Goal: Information Seeking & Learning: Learn about a topic

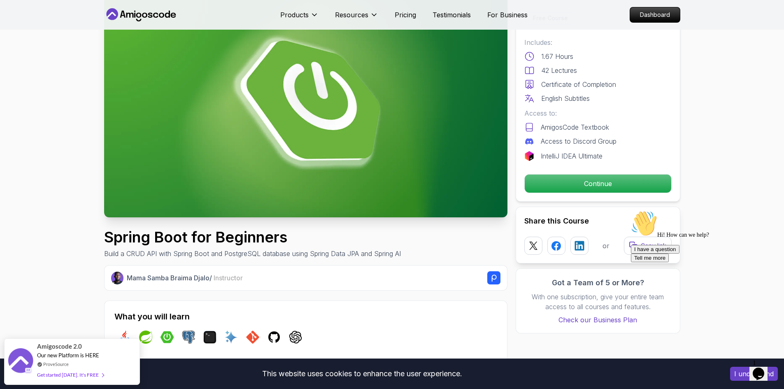
scroll to position [55, 0]
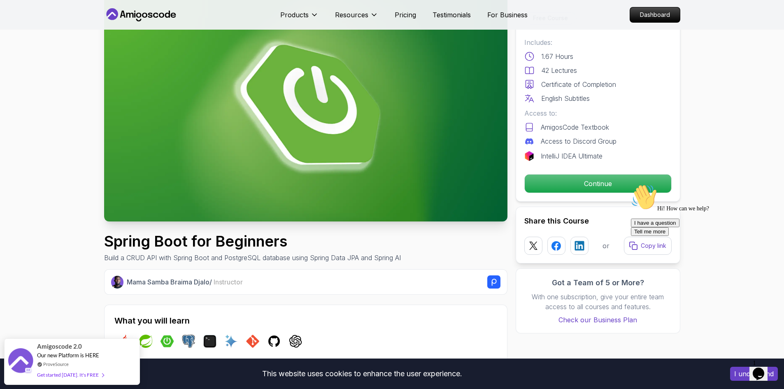
click at [163, 8] on nav "Products Resources Pricing Testimonials For Business Dashboard" at bounding box center [392, 15] width 576 height 30
click at [161, 9] on icon at bounding box center [141, 14] width 74 height 13
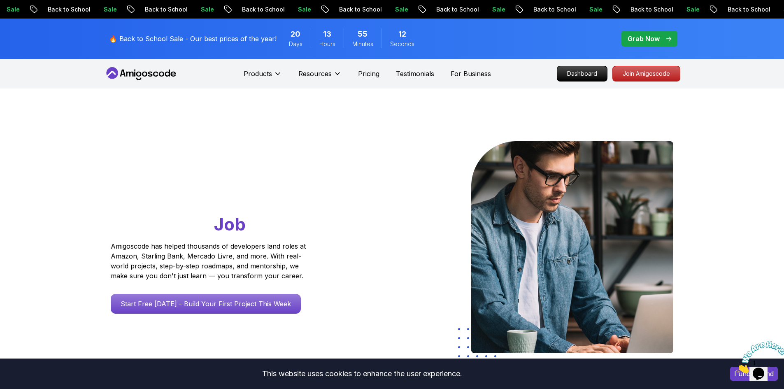
drag, startPoint x: 0, startPoint y: 0, endPoint x: 348, endPoint y: 230, distance: 416.8
click at [348, 229] on div at bounding box center [368, 248] width 48 height 214
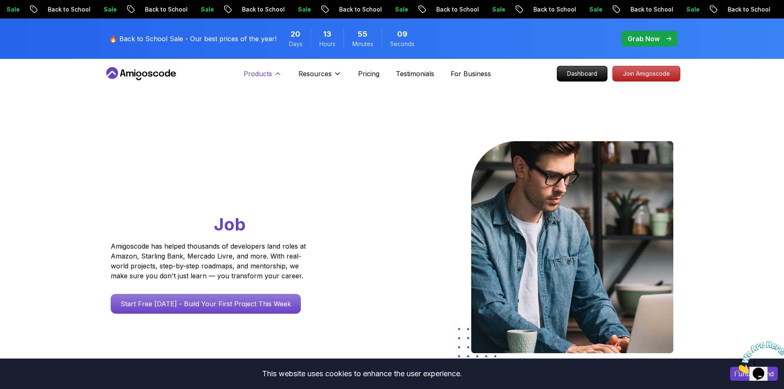
click at [253, 74] on p "Products" at bounding box center [258, 74] width 28 height 10
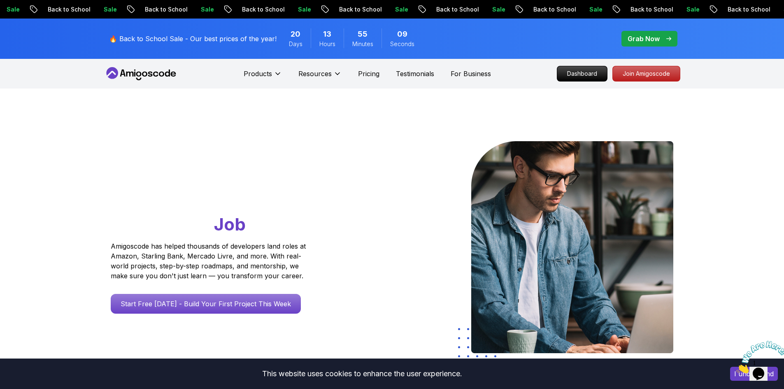
click at [126, 66] on nav "Products Resources Pricing Testimonials For Business Dashboard Join Amigoscode" at bounding box center [392, 74] width 576 height 30
click at [367, 73] on p "Pricing" at bounding box center [368, 74] width 21 height 10
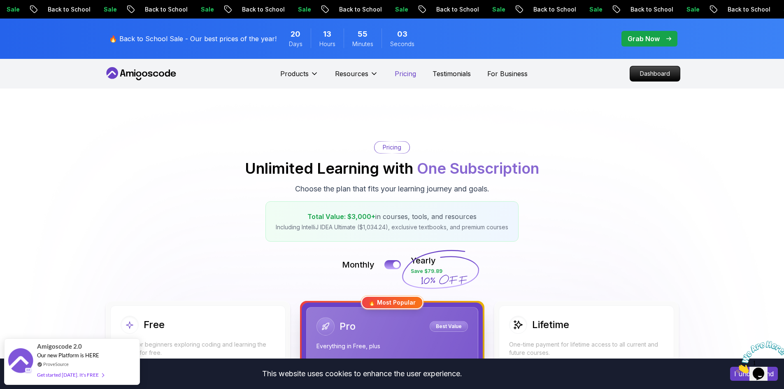
click at [402, 73] on p "Pricing" at bounding box center [405, 74] width 21 height 10
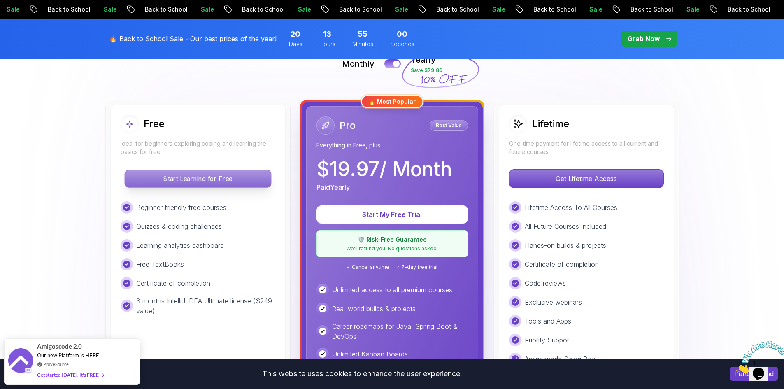
scroll to position [219, 0]
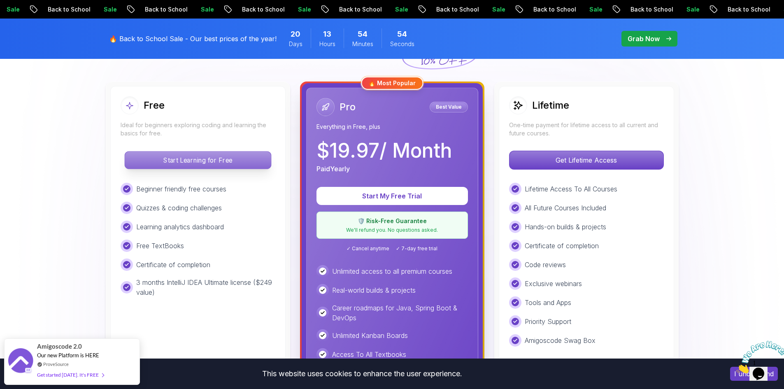
click at [200, 160] on p "Start Learning for Free" at bounding box center [198, 159] width 146 height 17
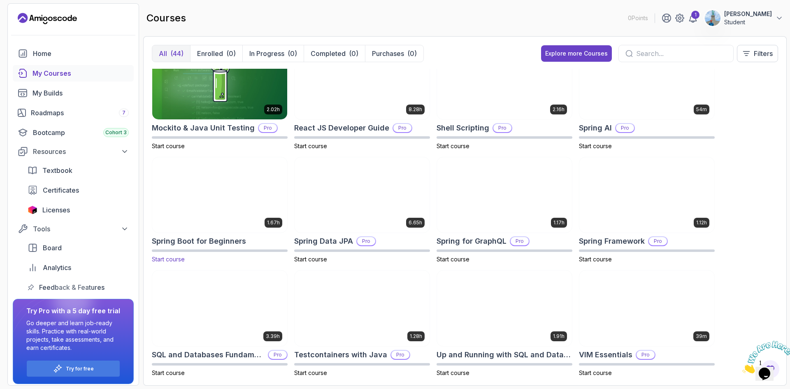
scroll to position [942, 0]
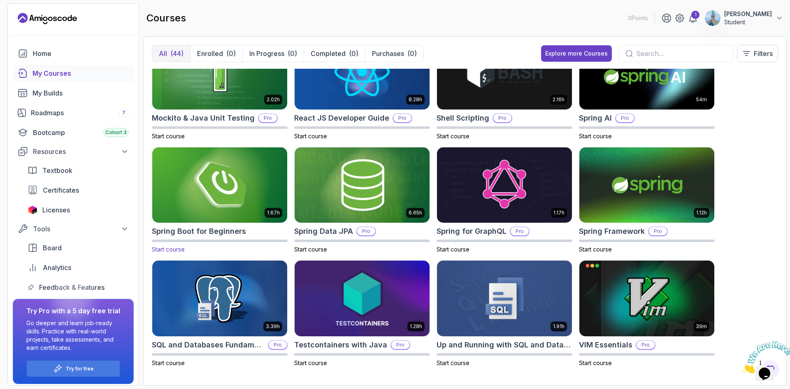
click at [217, 177] on img at bounding box center [220, 184] width 142 height 79
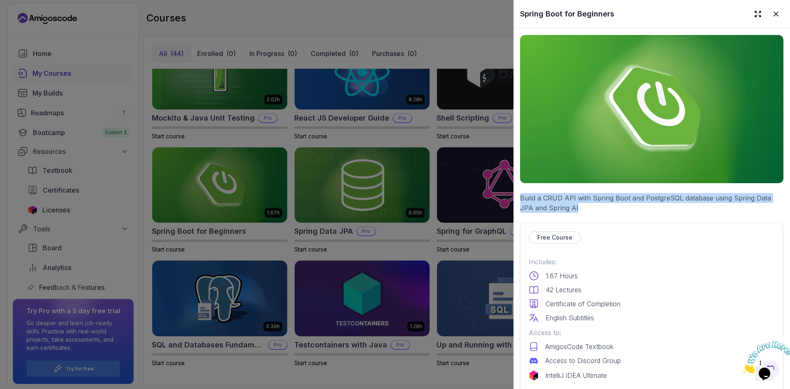
drag, startPoint x: 518, startPoint y: 195, endPoint x: 595, endPoint y: 201, distance: 76.7
click at [595, 201] on p "Build a CRUD API with Spring Boot and PostgreSQL database using Spring Data JPA…" at bounding box center [651, 203] width 263 height 20
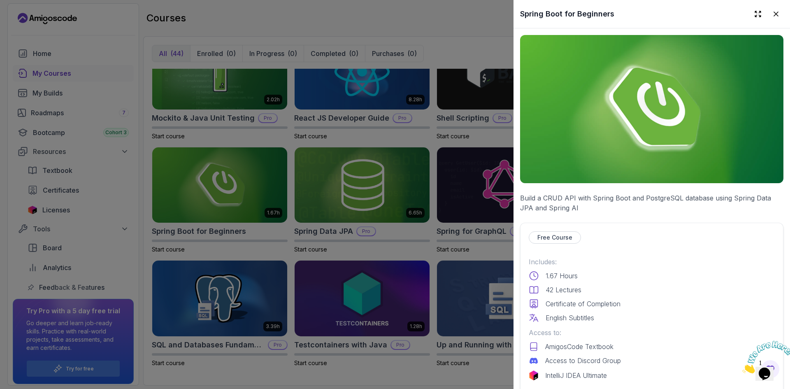
click at [601, 136] on img at bounding box center [651, 109] width 263 height 148
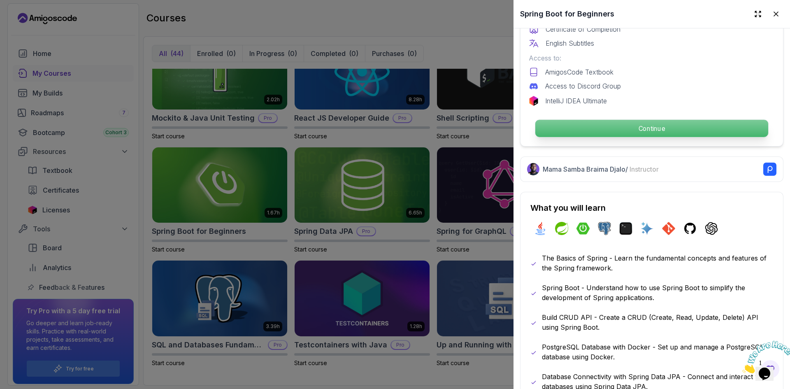
click at [607, 125] on p "Continue" at bounding box center [651, 128] width 233 height 17
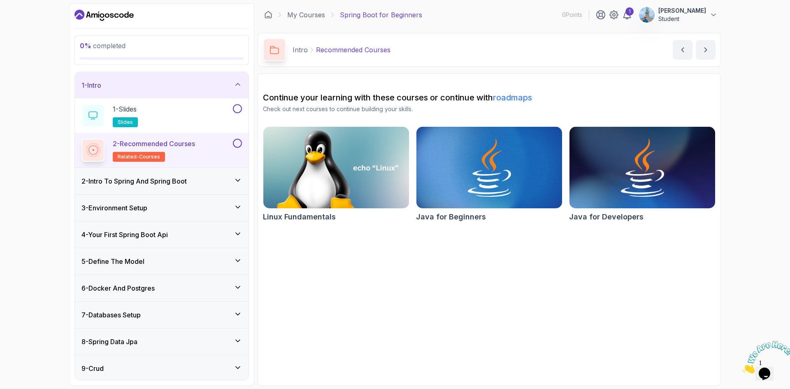
click at [96, 84] on h3 "1 - Intro" at bounding box center [91, 85] width 20 height 10
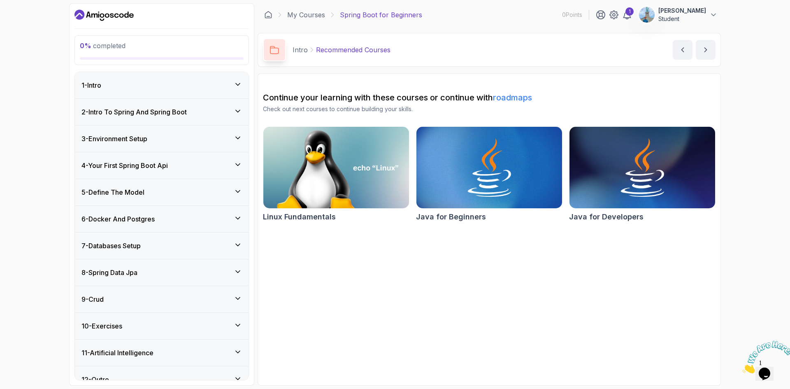
drag, startPoint x: 399, startPoint y: 12, endPoint x: 392, endPoint y: 19, distance: 9.0
click at [398, 12] on p "Spring Boot for Beginners" at bounding box center [381, 15] width 82 height 10
click at [392, 19] on p "Spring Boot for Beginners" at bounding box center [381, 15] width 82 height 10
click at [151, 80] on div "1 - Intro" at bounding box center [161, 85] width 160 height 10
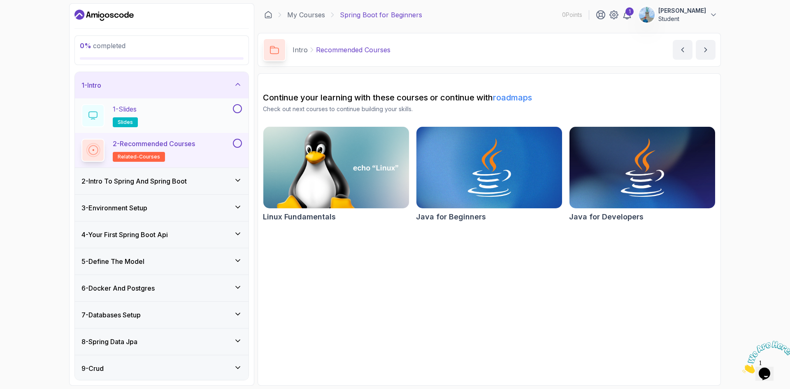
click at [158, 107] on div "1 - Slides slides" at bounding box center [156, 115] width 150 height 23
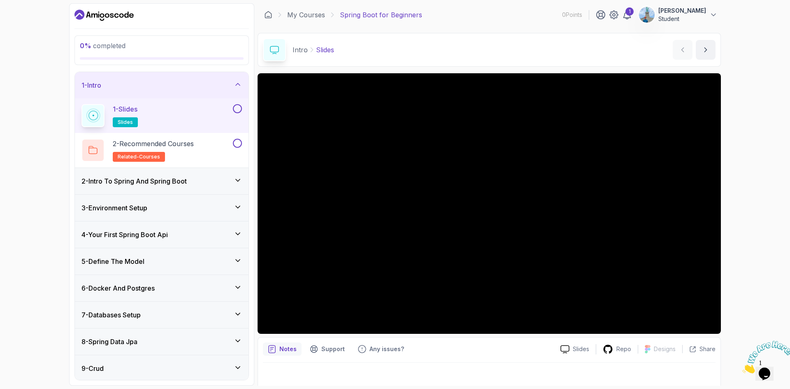
drag, startPoint x: 353, startPoint y: 333, endPoint x: 741, endPoint y: 238, distance: 399.5
click at [741, 238] on div "0 % completed 1 - Intro 1 - Slides slides 2 - Recommended Courses related-cours…" at bounding box center [395, 194] width 790 height 389
drag, startPoint x: 720, startPoint y: 239, endPoint x: 771, endPoint y: 286, distance: 69.0
click at [771, 286] on div "0 % completed 1 - Intro 1 - Slides slides 2 - Recommended Courses related-cours…" at bounding box center [395, 194] width 790 height 389
click at [707, 52] on icon "next content" at bounding box center [705, 50] width 8 height 8
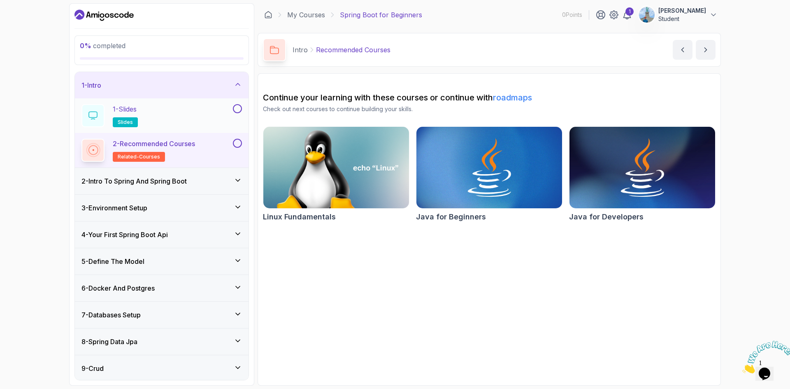
click at [238, 111] on button at bounding box center [237, 108] width 9 height 9
click at [238, 144] on button at bounding box center [237, 143] width 9 height 9
click at [711, 44] on button "next content" at bounding box center [706, 50] width 20 height 20
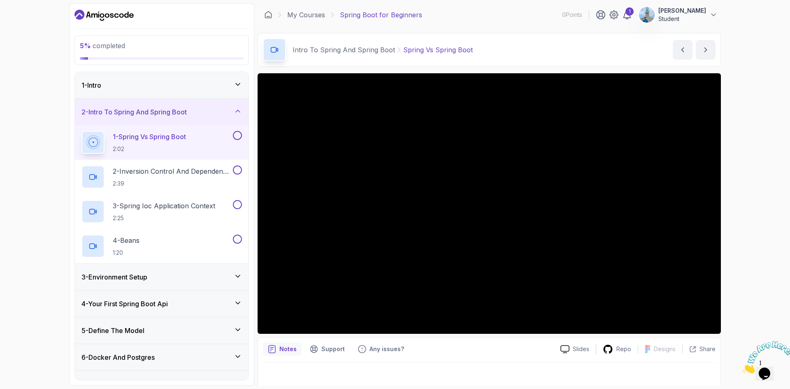
drag, startPoint x: 413, startPoint y: 356, endPoint x: 369, endPoint y: 382, distance: 51.4
click at [369, 382] on div at bounding box center [489, 373] width 453 height 23
drag, startPoint x: 378, startPoint y: 333, endPoint x: 41, endPoint y: 312, distance: 338.0
click at [41, 312] on div "5 % completed 1 - Intro 2 - Intro To Spring And Spring Boot 1 - Spring Vs Sprin…" at bounding box center [395, 194] width 790 height 389
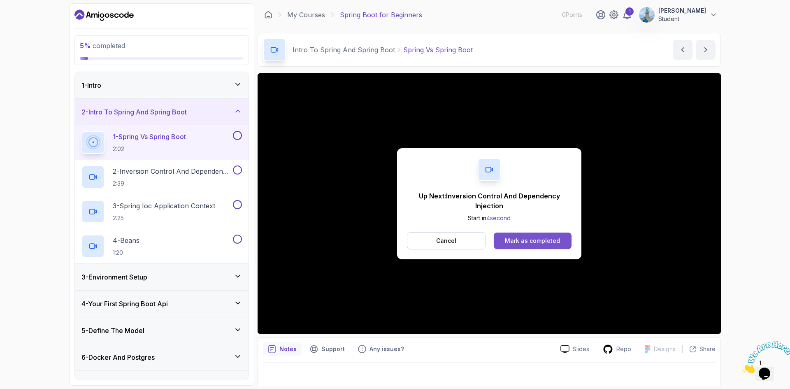
click at [537, 237] on div "Mark as completed" at bounding box center [532, 241] width 55 height 8
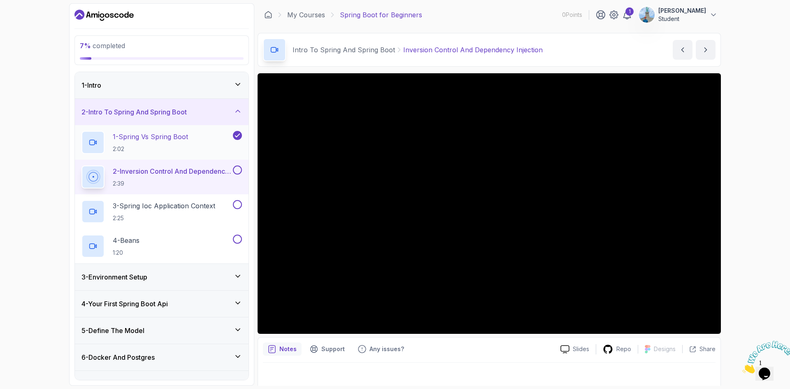
click at [139, 140] on p "1 - Spring Vs Spring Boot" at bounding box center [150, 137] width 75 height 10
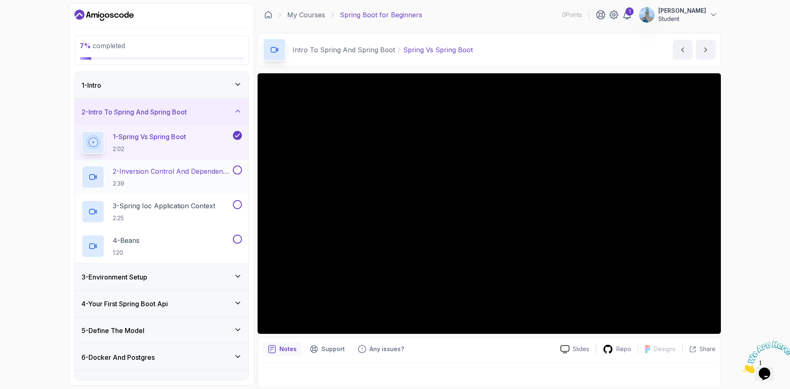
click at [147, 171] on p "2 - Inversion Control And Dependency Injection" at bounding box center [172, 171] width 118 height 10
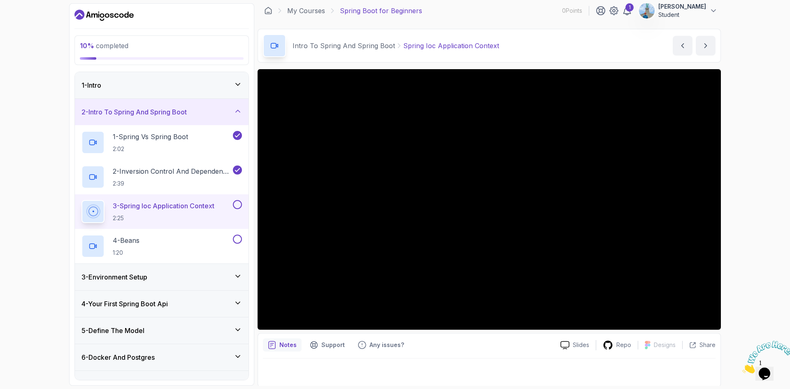
scroll to position [5, 0]
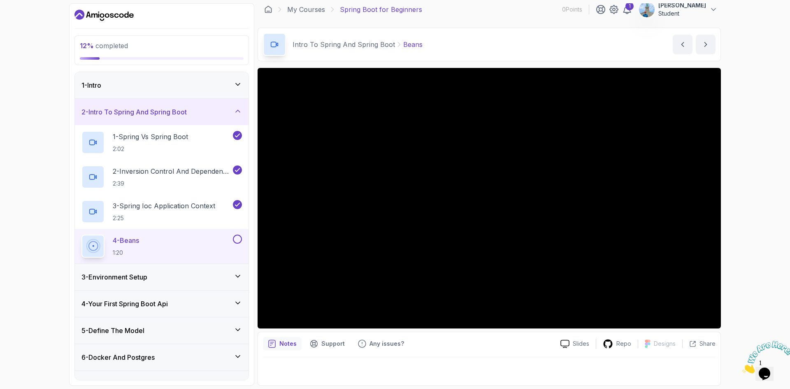
click at [744, 234] on div "12 % completed 1 - Intro 2 - Intro To Spring And Spring Boot 1 - Spring Vs Spri…" at bounding box center [395, 194] width 790 height 389
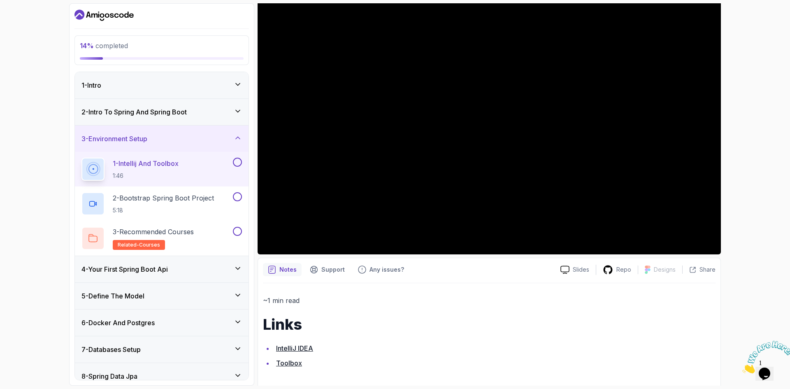
scroll to position [83, 0]
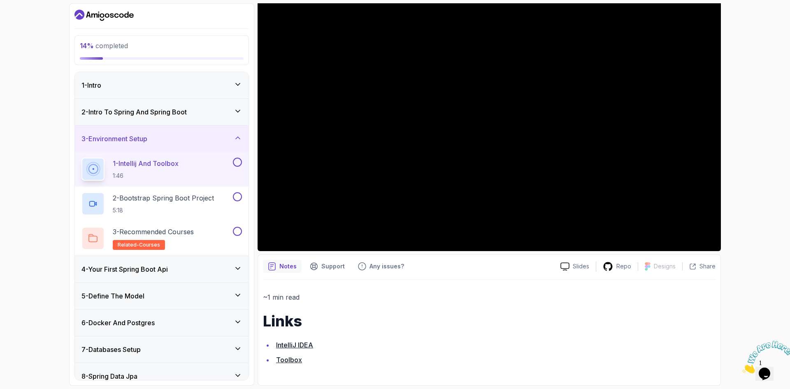
click at [303, 344] on link "IntelliJ IDEA" at bounding box center [294, 345] width 37 height 8
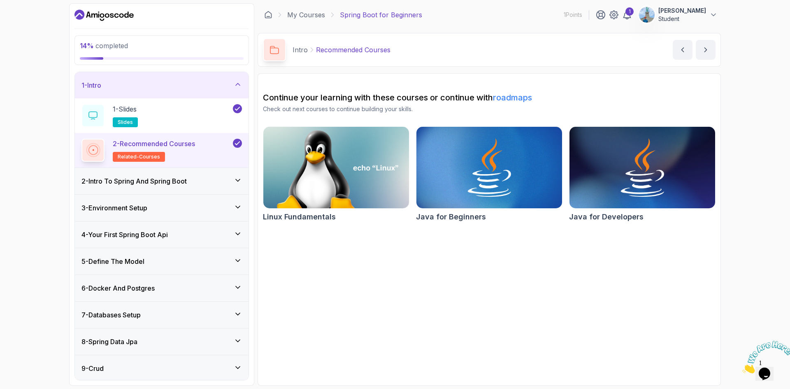
click at [162, 203] on div "3 - Environment Setup" at bounding box center [161, 208] width 160 height 10
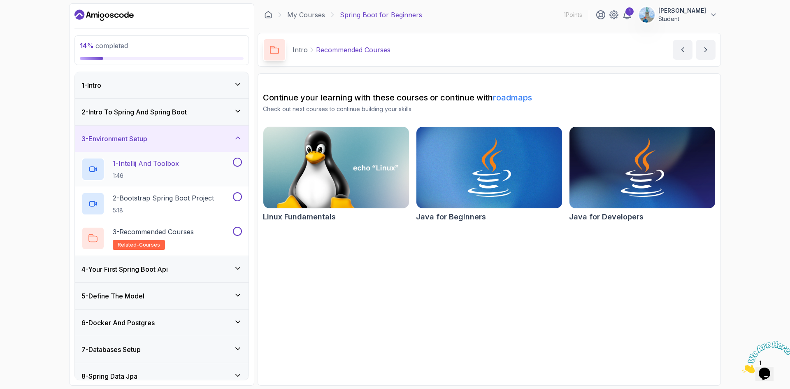
click at [127, 165] on p "1 - Intellij And Toolbox" at bounding box center [146, 163] width 66 height 10
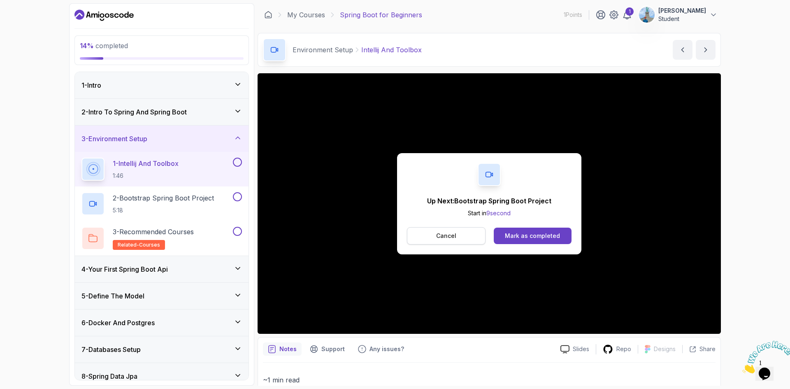
click at [456, 242] on button "Cancel" at bounding box center [446, 235] width 79 height 17
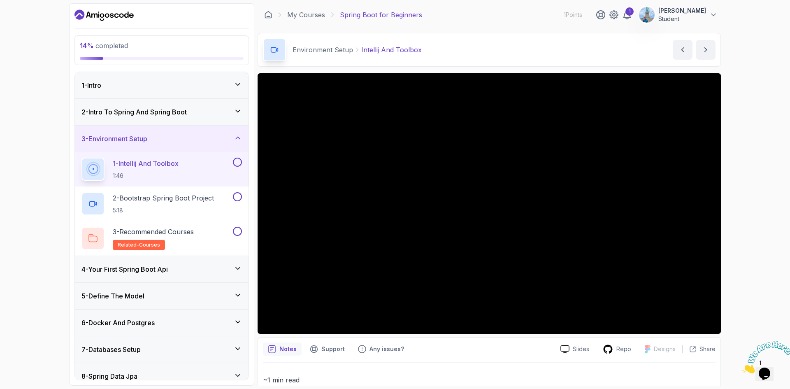
drag, startPoint x: 432, startPoint y: 381, endPoint x: 410, endPoint y: 360, distance: 30.9
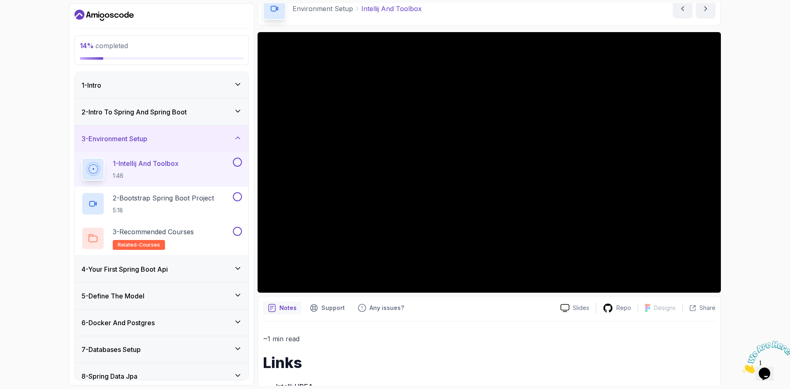
scroll to position [83, 0]
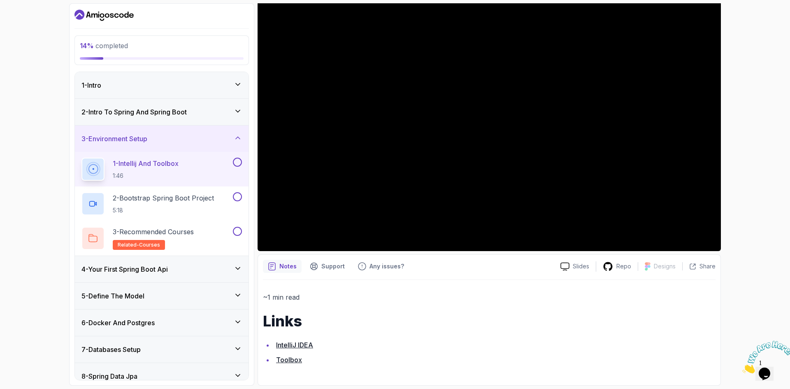
click at [286, 359] on link "Toolbox" at bounding box center [289, 359] width 26 height 8
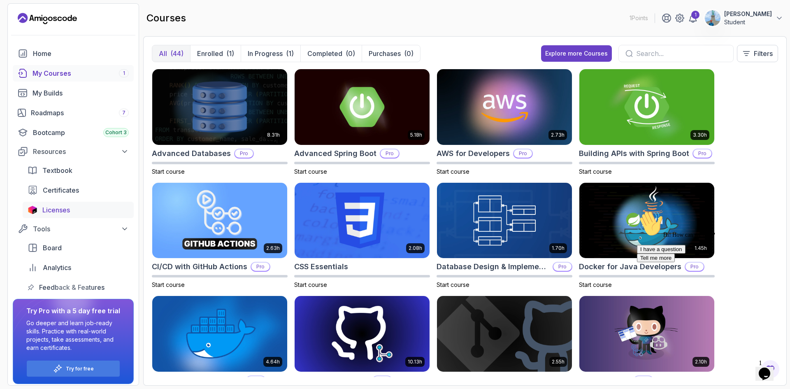
click at [59, 214] on span "Licenses" at bounding box center [56, 210] width 28 height 10
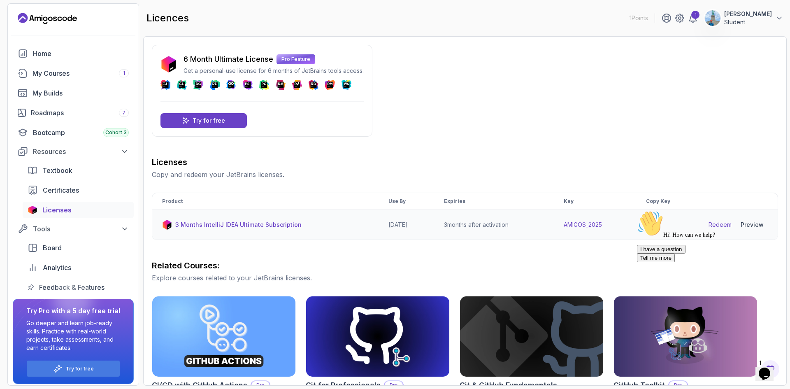
drag, startPoint x: 612, startPoint y: 226, endPoint x: 531, endPoint y: 225, distance: 80.6
click at [531, 225] on tr "3 Months IntelliJ IDEA Ultimate Subscription 2026-06-12 3 months after activati…" at bounding box center [464, 225] width 625 height 30
click at [653, 225] on div "Hi! How can we help? I have a question Tell me more" at bounding box center [711, 236] width 148 height 52
drag, startPoint x: 187, startPoint y: 73, endPoint x: 350, endPoint y: 72, distance: 163.7
click at [350, 72] on p "Get a personal-use license for 6 months of JetBrains tools access." at bounding box center [273, 71] width 180 height 8
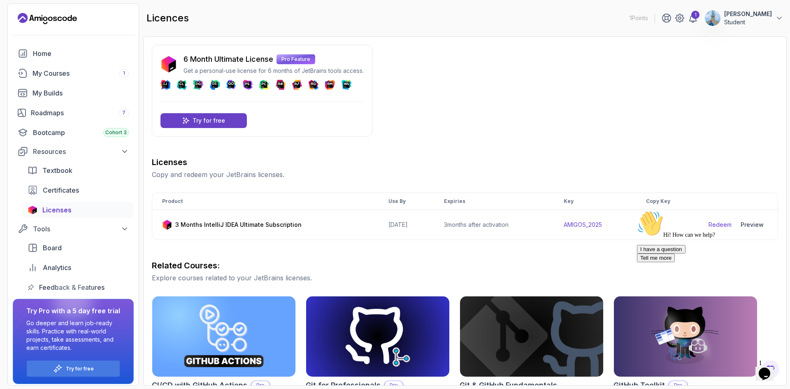
click at [355, 81] on div "DataSpell" at bounding box center [261, 85] width 203 height 10
click at [55, 77] on div "My Courses 1" at bounding box center [80, 73] width 96 height 10
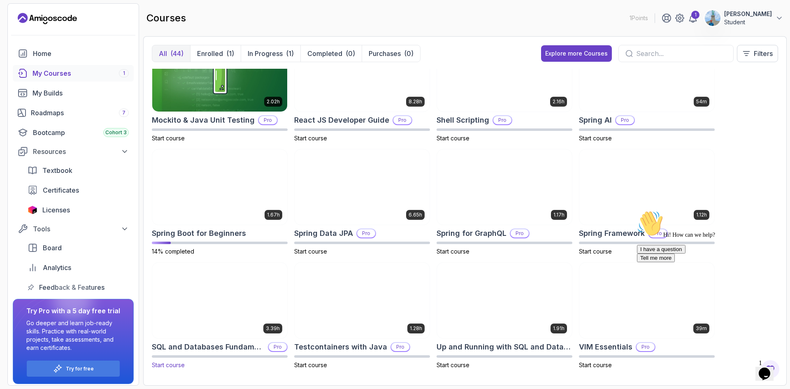
scroll to position [942, 0]
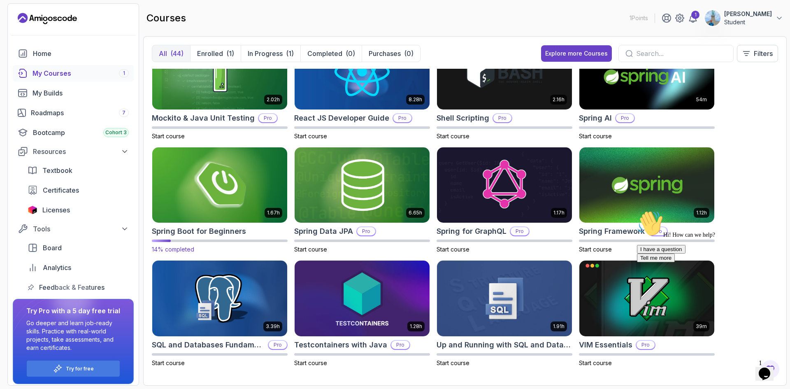
click at [240, 183] on img at bounding box center [220, 184] width 142 height 79
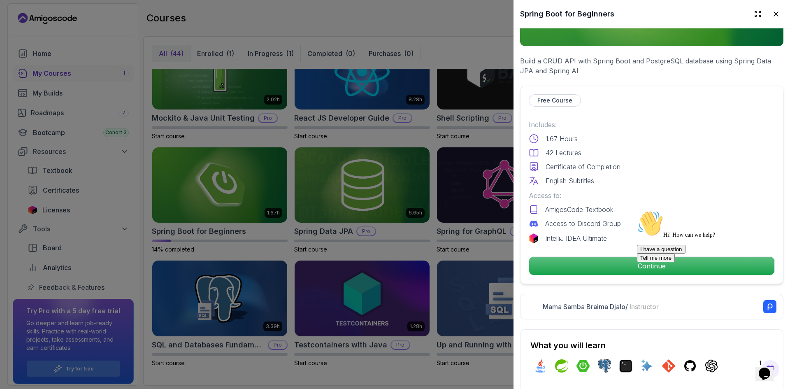
scroll to position [219, 0]
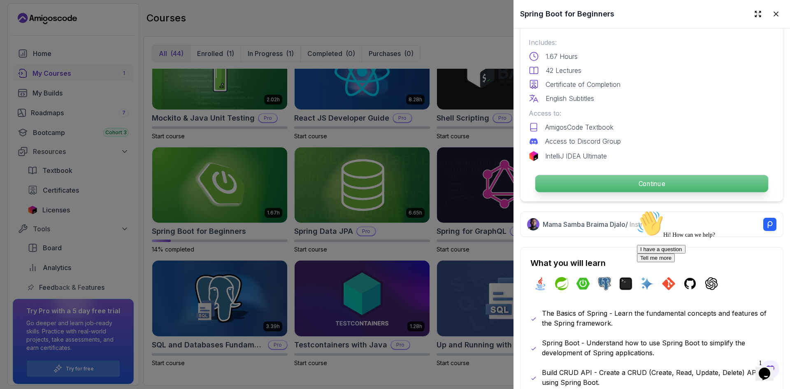
click at [608, 176] on p "Continue" at bounding box center [651, 183] width 233 height 17
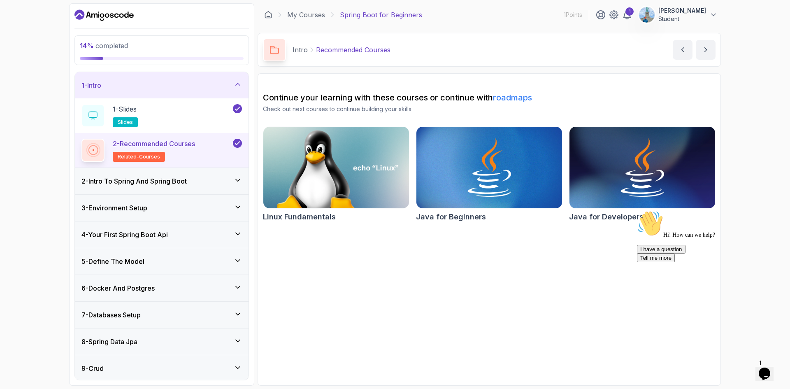
drag, startPoint x: 209, startPoint y: 183, endPoint x: 207, endPoint y: 206, distance: 23.1
click at [209, 183] on div "2 - Intro To Spring And Spring Boot" at bounding box center [161, 181] width 160 height 10
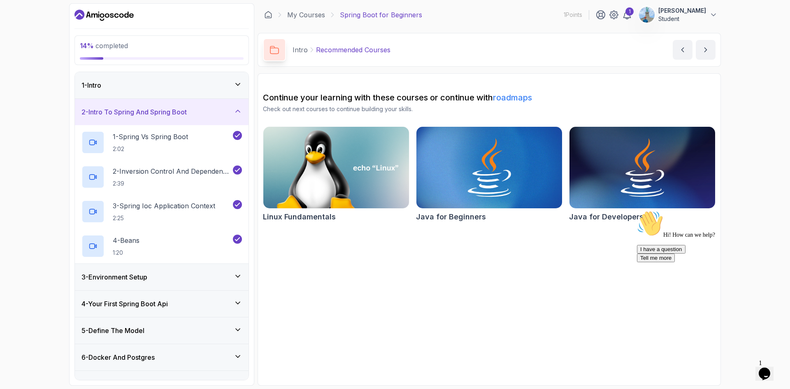
click at [206, 276] on div "3 - Environment Setup" at bounding box center [161, 277] width 160 height 10
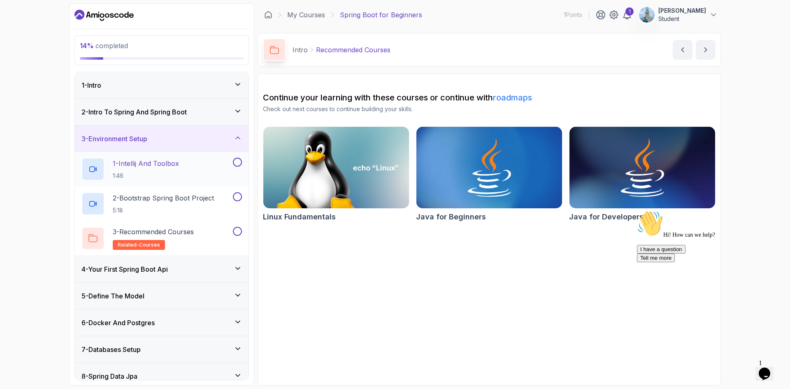
click at [107, 168] on div "1 - Intellij And Toolbox 1:46" at bounding box center [156, 169] width 150 height 23
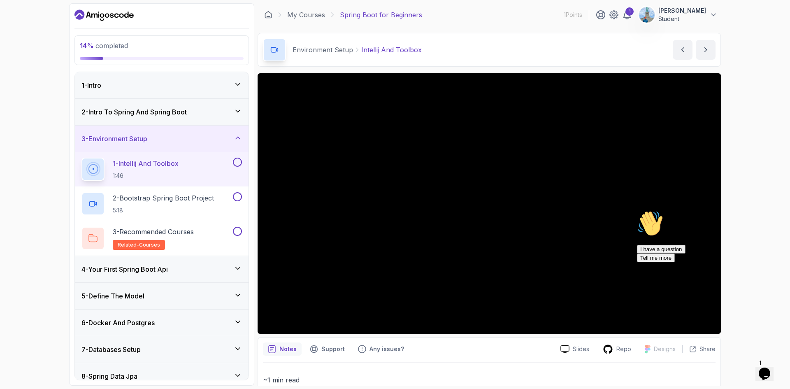
drag, startPoint x: 643, startPoint y: 323, endPoint x: 639, endPoint y: 395, distance: 72.5
click at [643, 262] on div "I have a question Tell me more" at bounding box center [711, 253] width 148 height 17
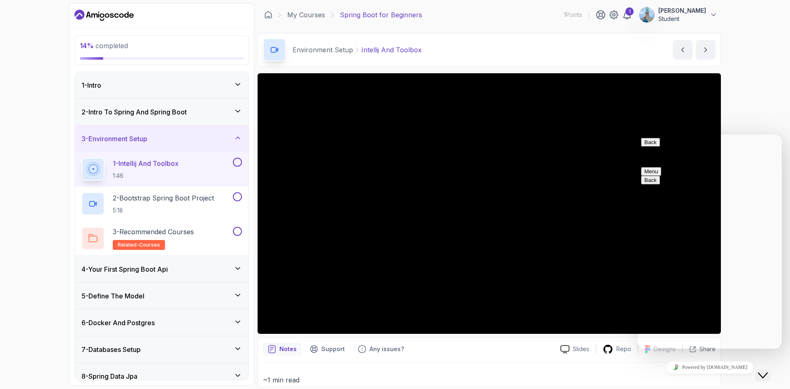
click at [652, 139] on div "Back Customer Support Menu" at bounding box center [709, 157] width 137 height 38
click at [650, 146] on button "Back" at bounding box center [650, 142] width 19 height 9
click at [750, 118] on div "14 % completed 1 - Intro 2 - Intro To Spring And Spring Boot 3 - Environment Se…" at bounding box center [395, 194] width 790 height 389
drag, startPoint x: 675, startPoint y: 337, endPoint x: 1372, endPoint y: 491, distance: 714.1
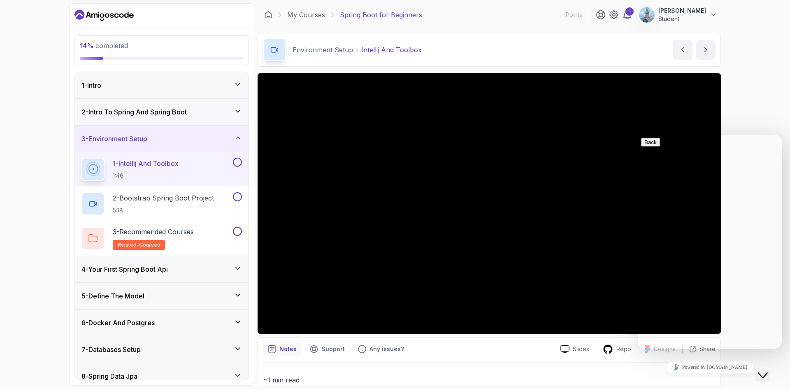
click at [766, 370] on icon "Close Chat This icon closes the chat window." at bounding box center [763, 375] width 10 height 10
